Goal: Find contact information: Find contact information

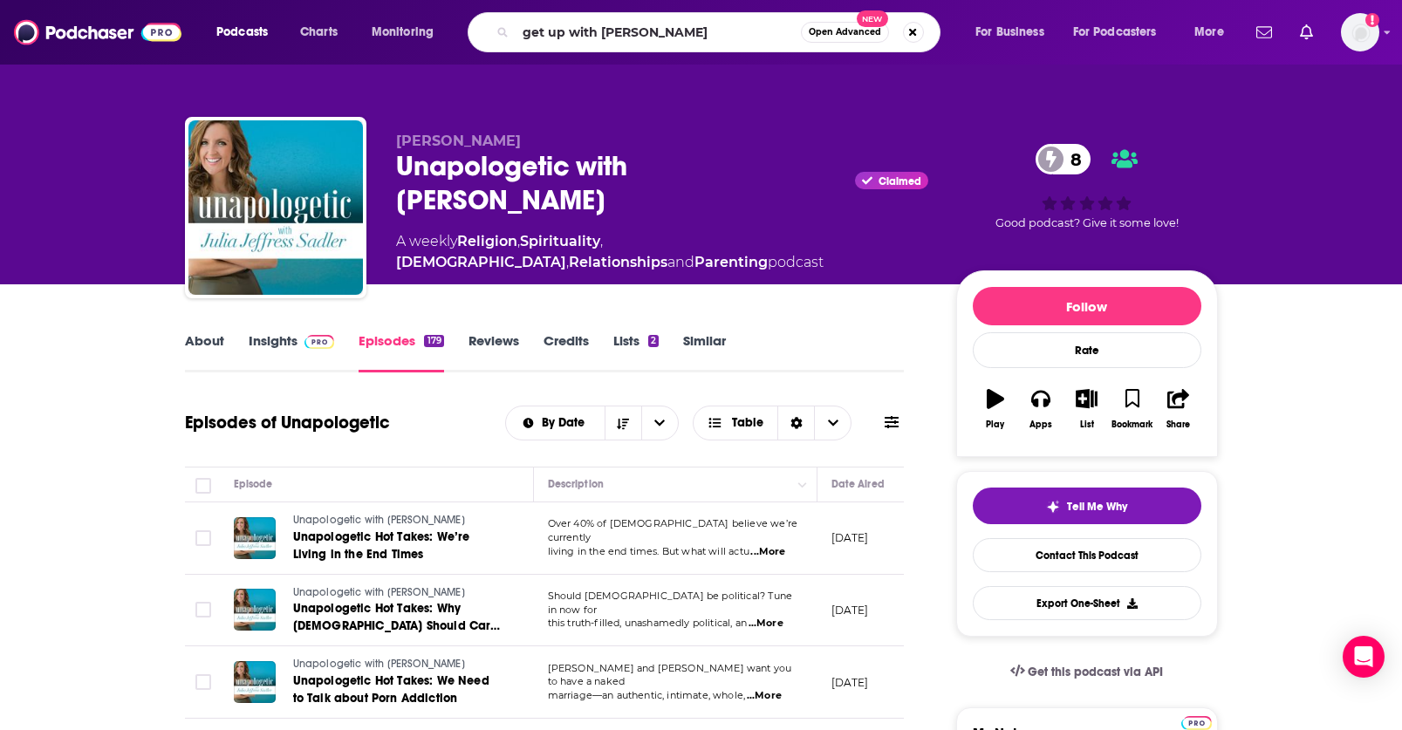
type input "get up with [PERSON_NAME]"
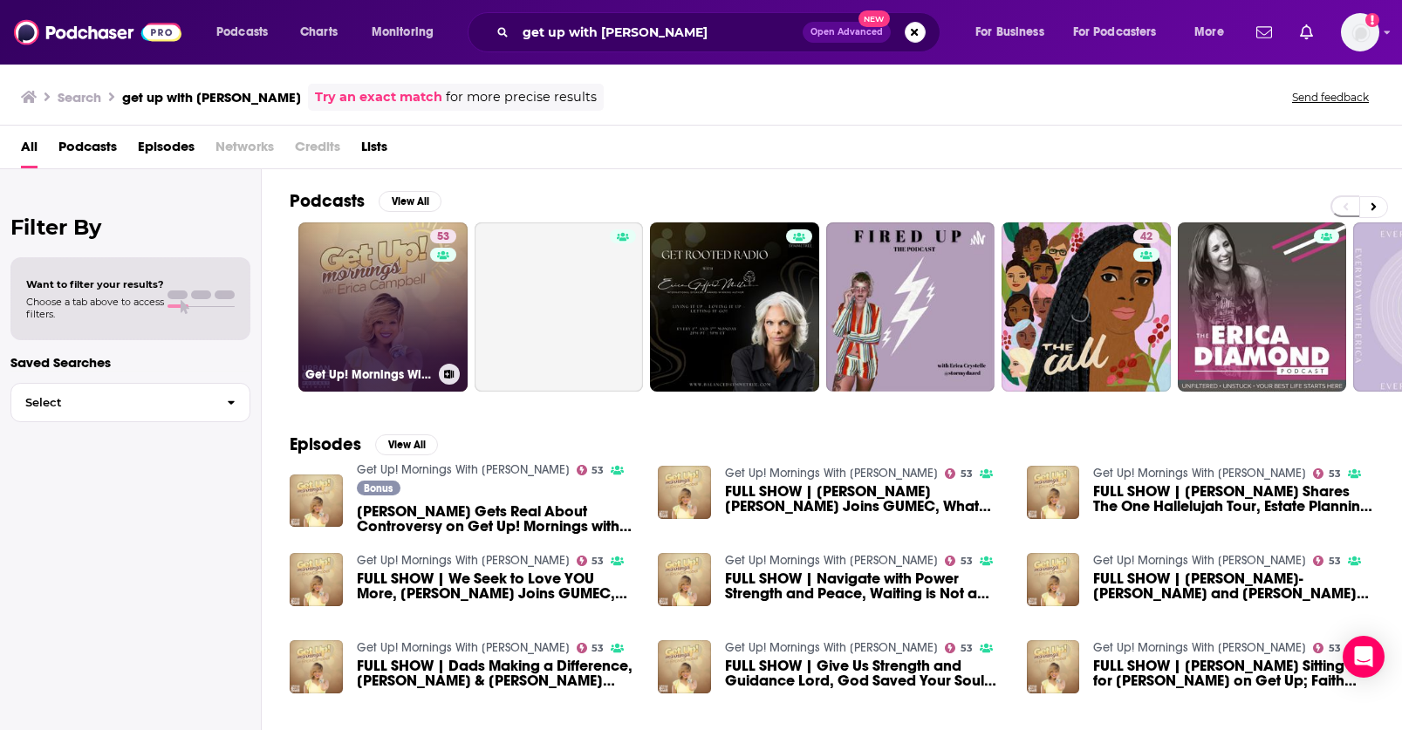
click at [408, 305] on link "53 Get Up! Mornings With [PERSON_NAME]" at bounding box center [382, 307] width 169 height 169
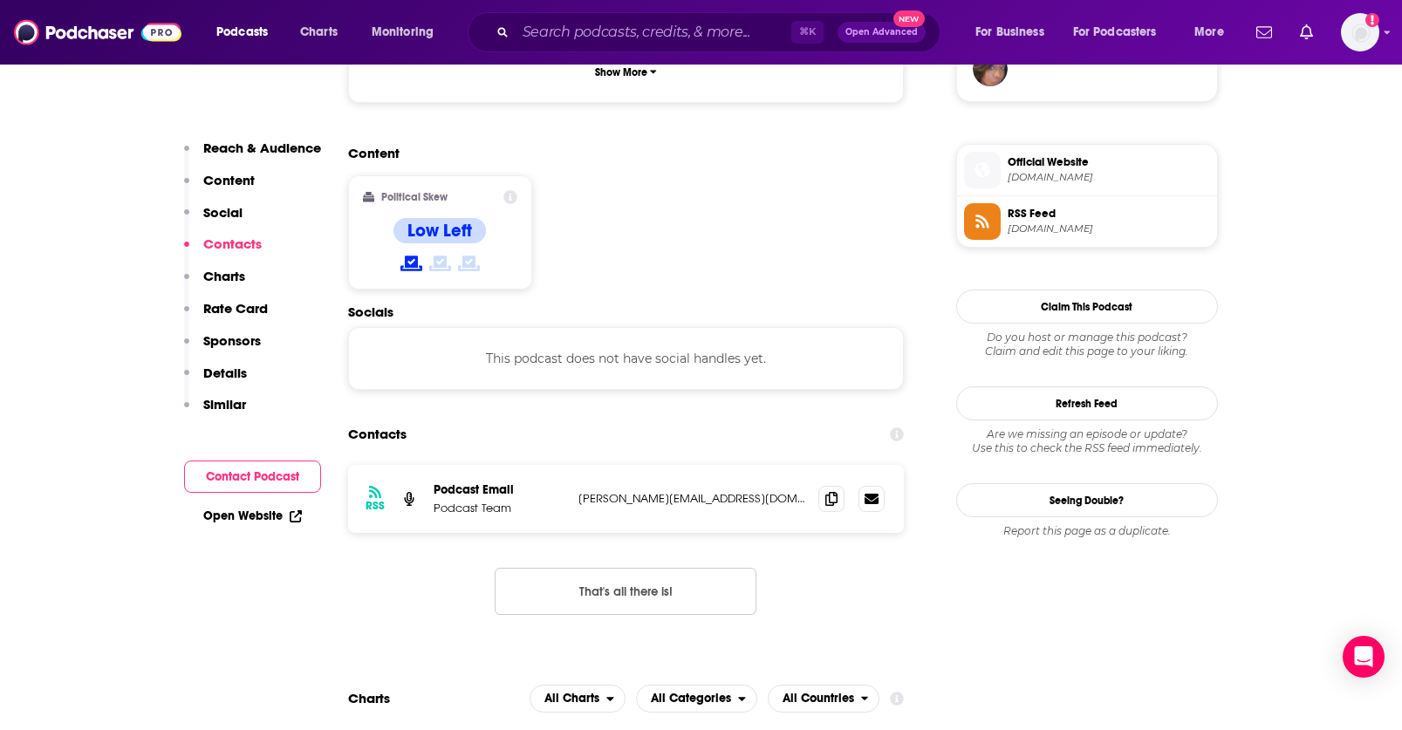
scroll to position [1373, 0]
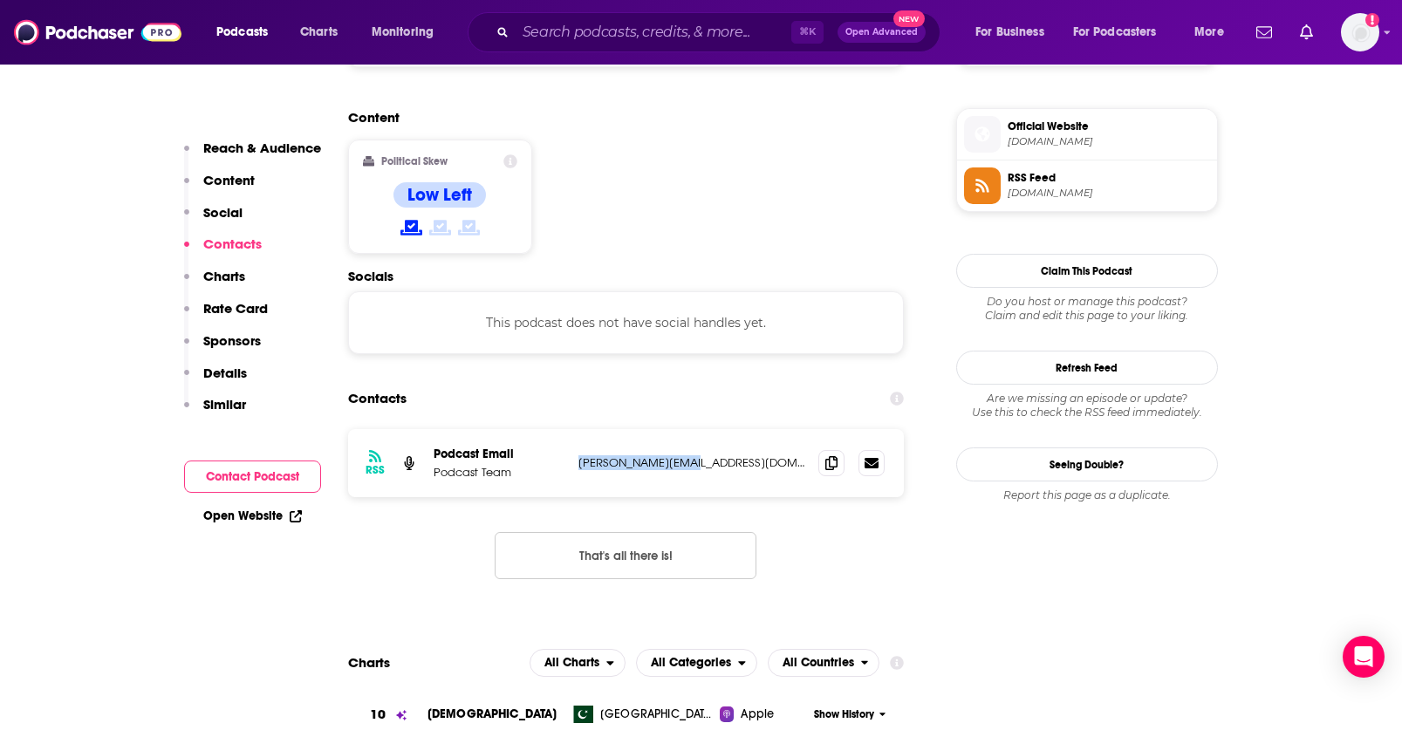
drag, startPoint x: 708, startPoint y: 339, endPoint x: 580, endPoint y: 340, distance: 127.4
click at [579, 456] on p "[PERSON_NAME][EMAIL_ADDRESS][DOMAIN_NAME]" at bounding box center [692, 463] width 227 height 15
copy p "[PERSON_NAME][EMAIL_ADDRESS][DOMAIN_NAME]"
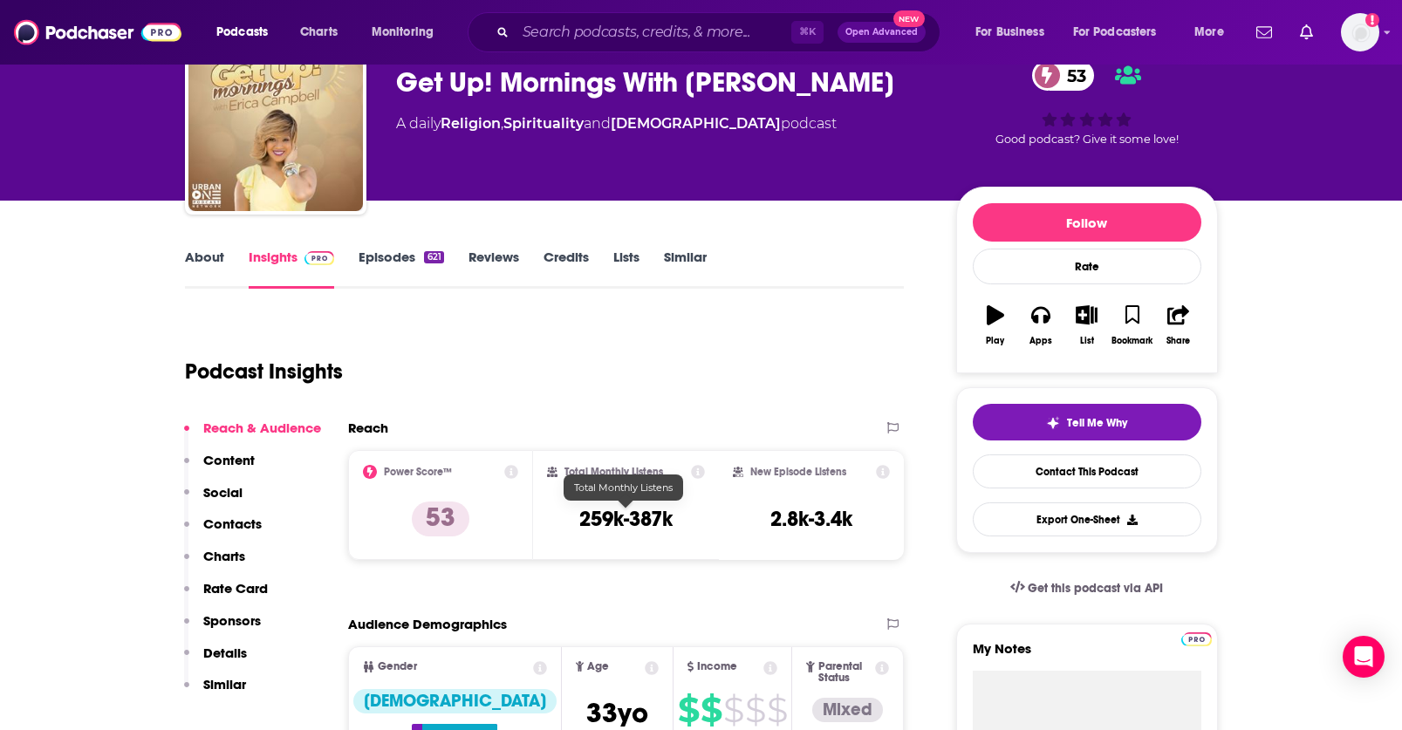
scroll to position [0, 0]
